Goal: Transaction & Acquisition: Purchase product/service

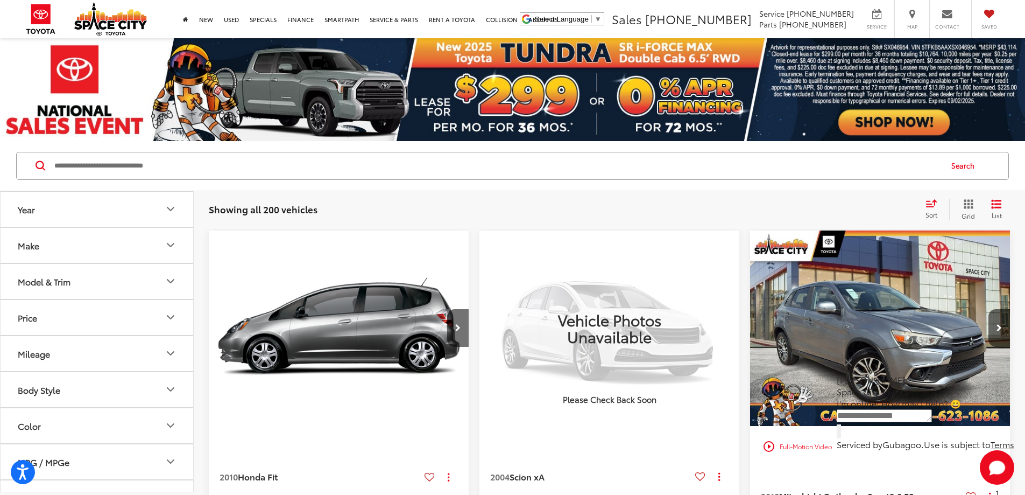
click at [75, 322] on button "Price" at bounding box center [98, 317] width 194 height 35
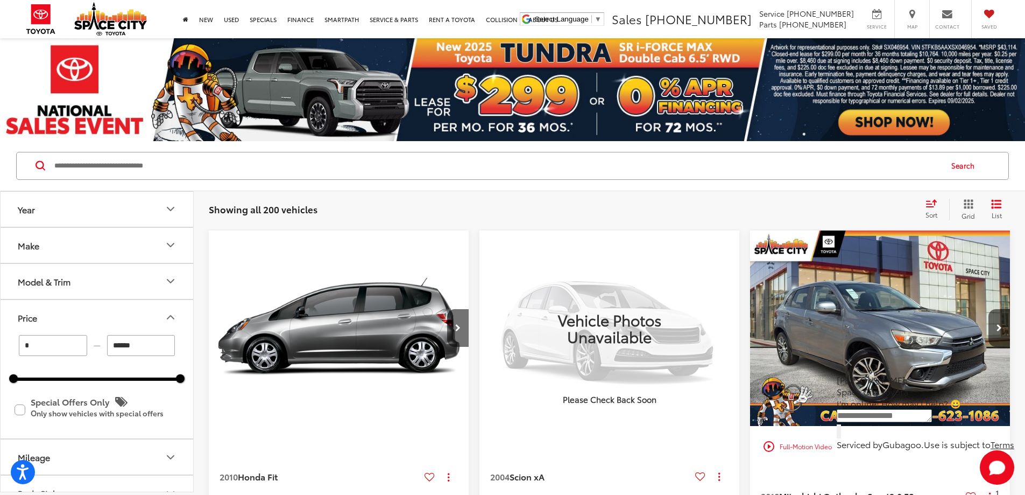
drag, startPoint x: 147, startPoint y: 349, endPoint x: 67, endPoint y: 344, distance: 79.8
click at [69, 346] on div "* — ******" at bounding box center [96, 345] width 167 height 21
type input "******"
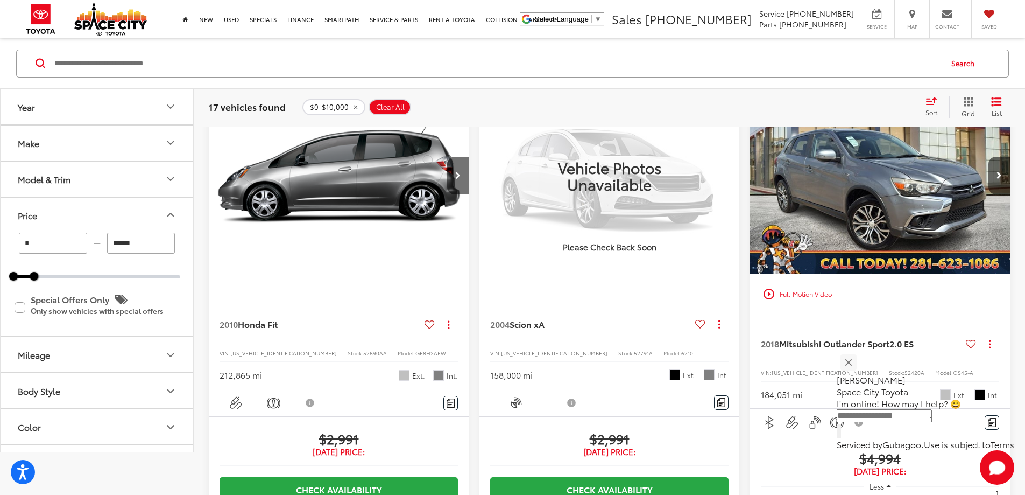
scroll to position [251, 0]
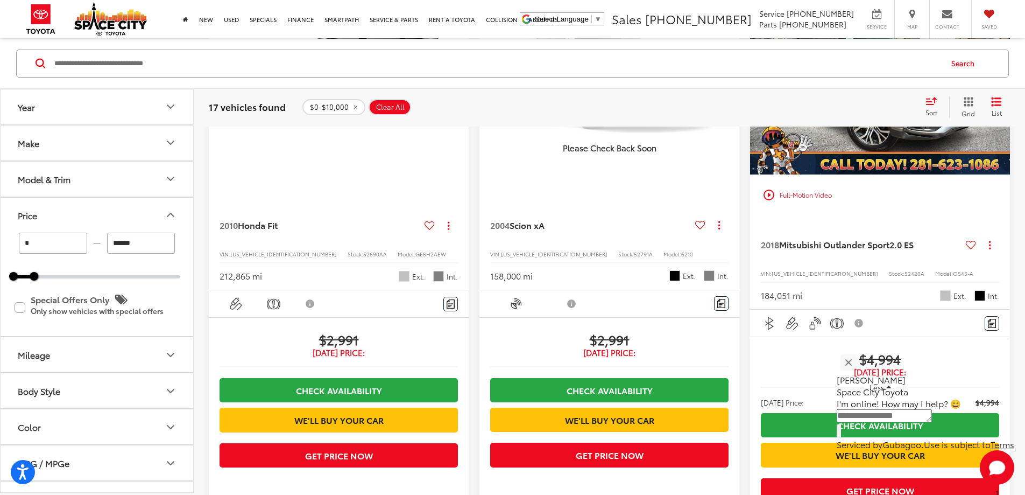
click at [93, 145] on button "Make" at bounding box center [98, 142] width 194 height 35
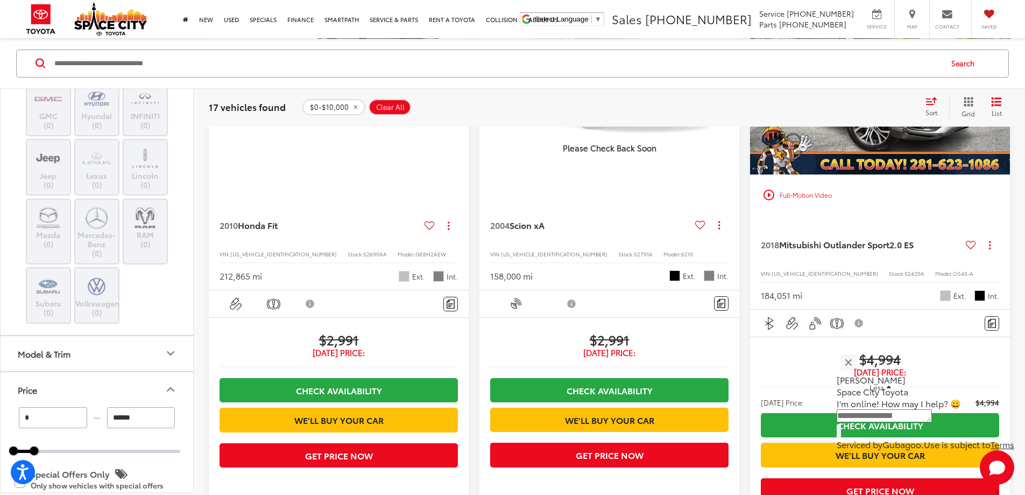
click at [96, 37] on label "Toyota (4)" at bounding box center [97, 27] width 44 height 18
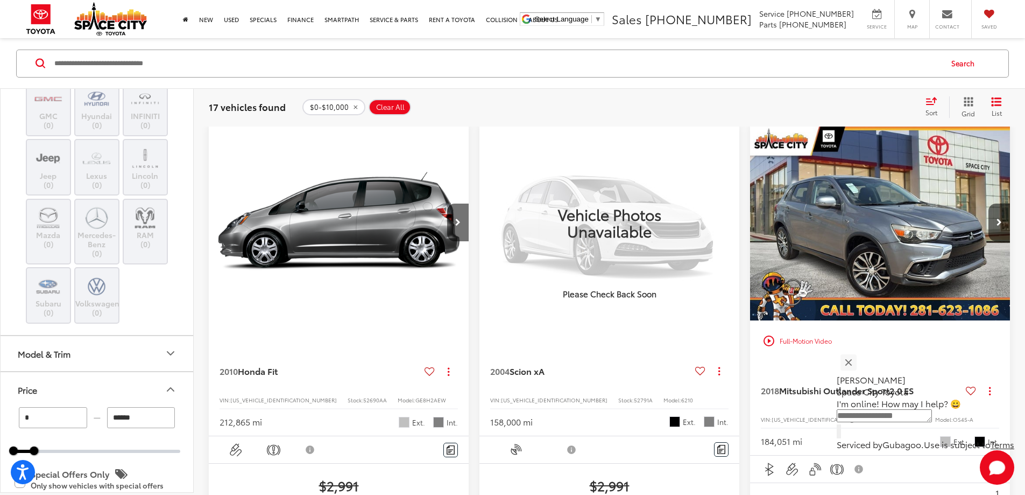
scroll to position [103, 0]
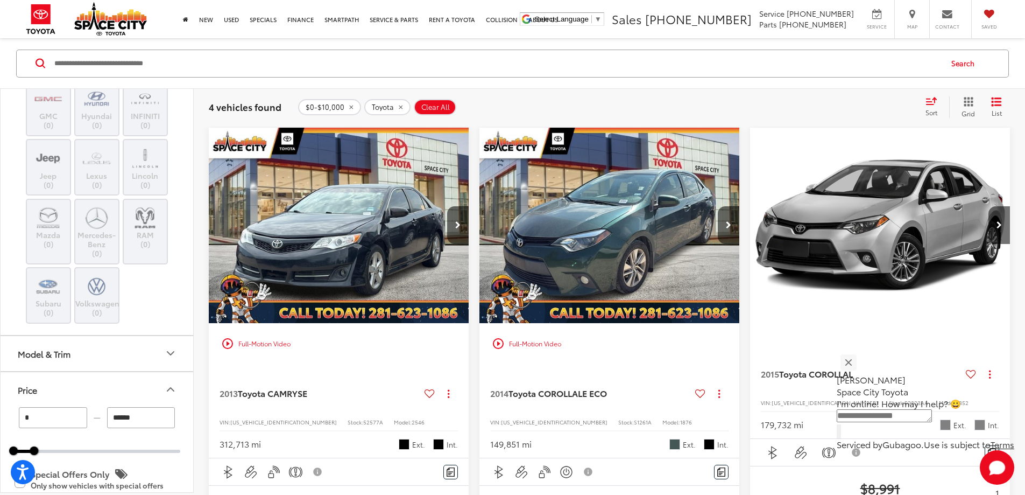
click at [57, 37] on label "Scion (1)" at bounding box center [49, 27] width 44 height 18
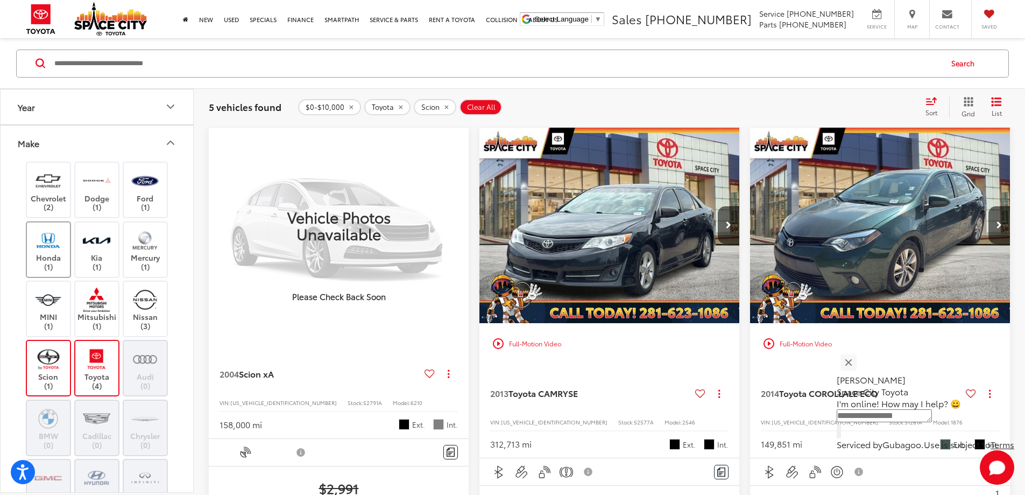
click at [41, 256] on label "Honda (1)" at bounding box center [49, 249] width 44 height 44
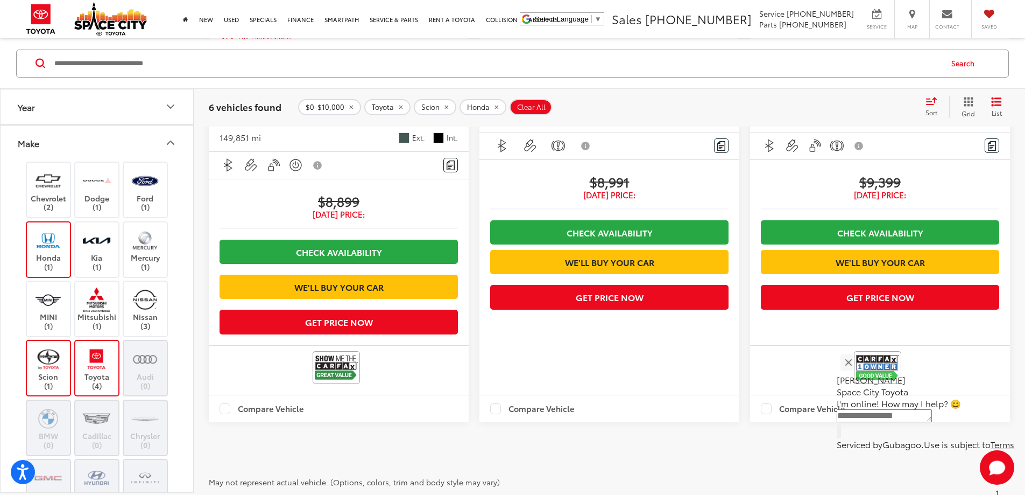
scroll to position [1108, 0]
